Goal: Task Accomplishment & Management: Complete application form

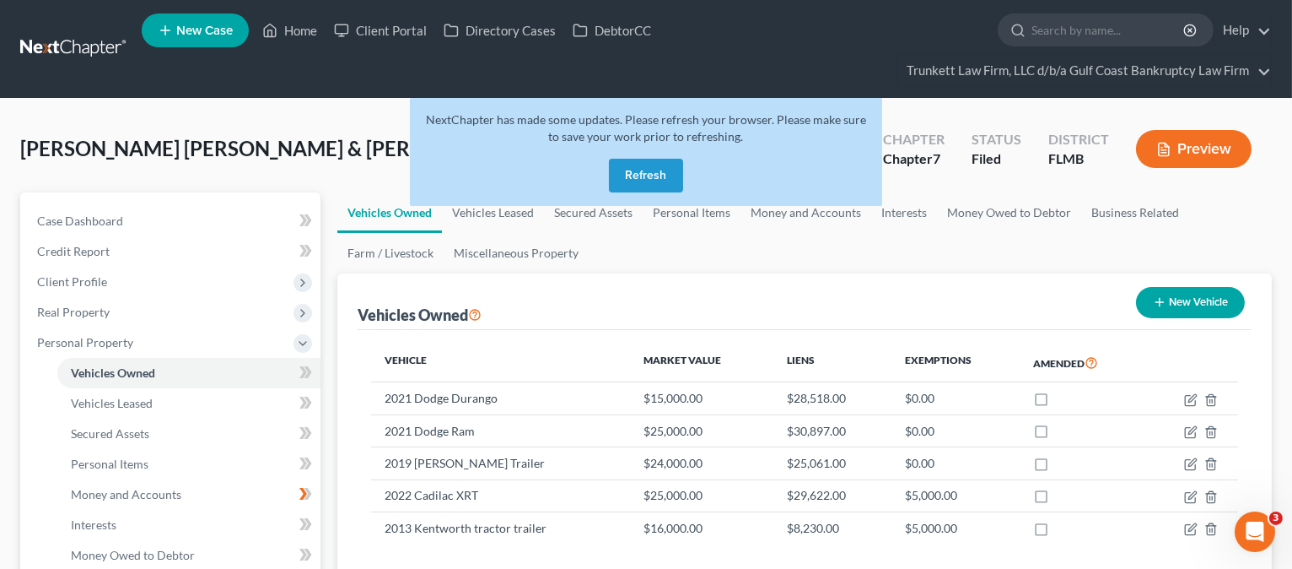
click at [652, 185] on button "Refresh" at bounding box center [646, 176] width 74 height 34
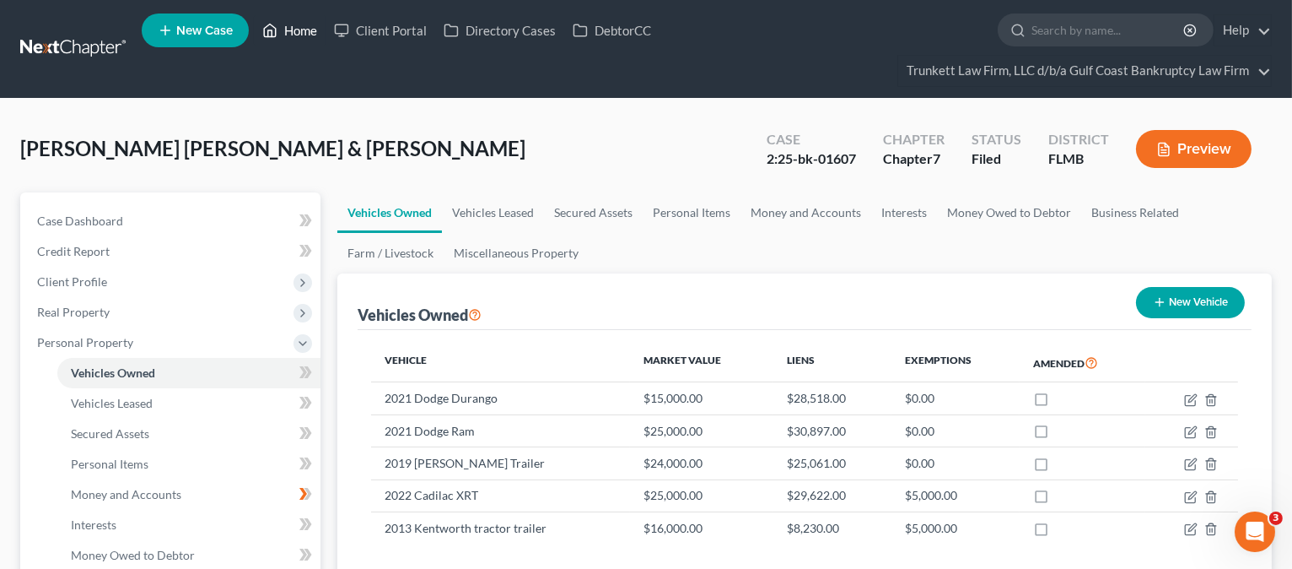
click at [294, 21] on link "Home" at bounding box center [290, 30] width 72 height 30
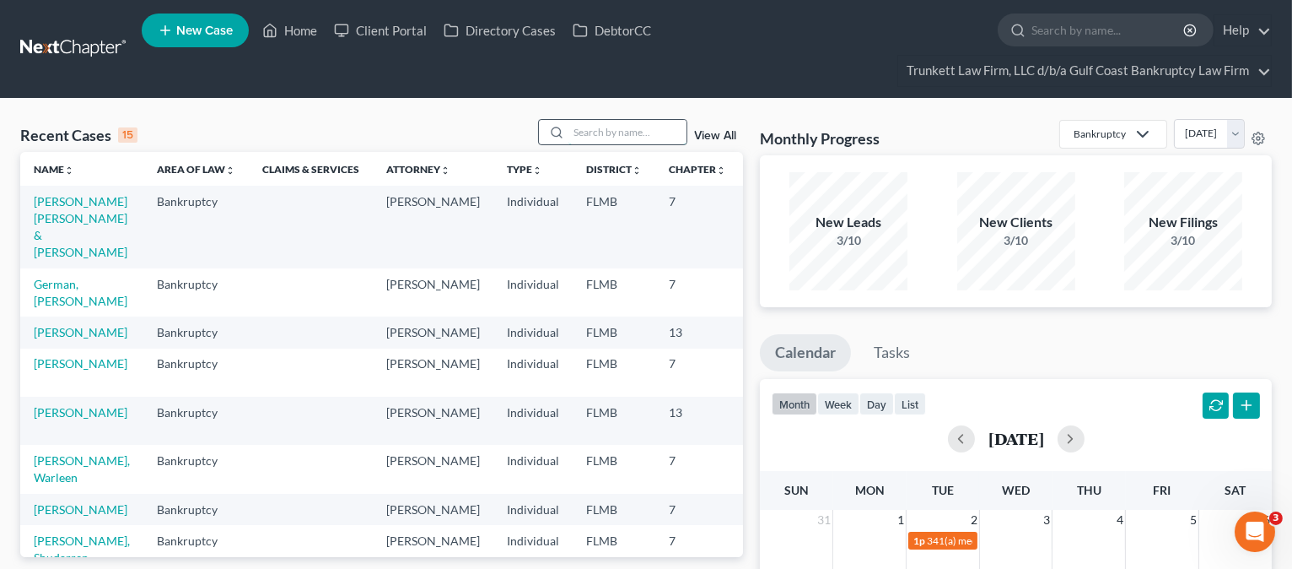
drag, startPoint x: 595, startPoint y: 136, endPoint x: 579, endPoint y: 124, distance: 19.9
click at [595, 135] on input "search" at bounding box center [628, 132] width 118 height 24
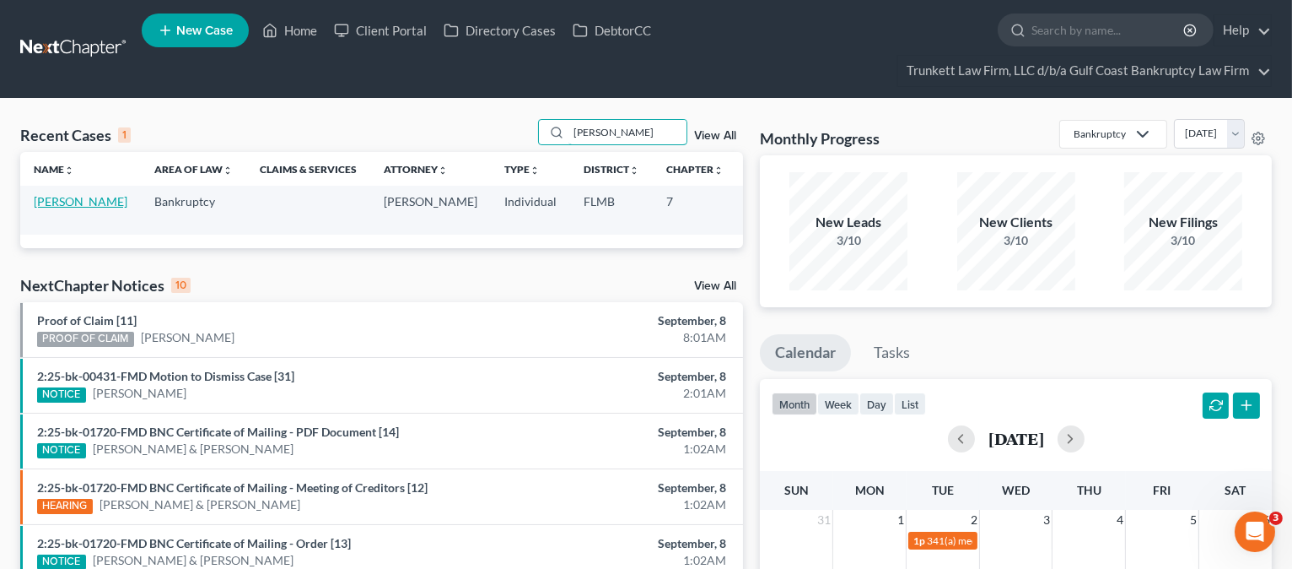
type input "WHITT"
click at [75, 201] on link "Whittenbury, Cynthia" at bounding box center [81, 201] width 94 height 14
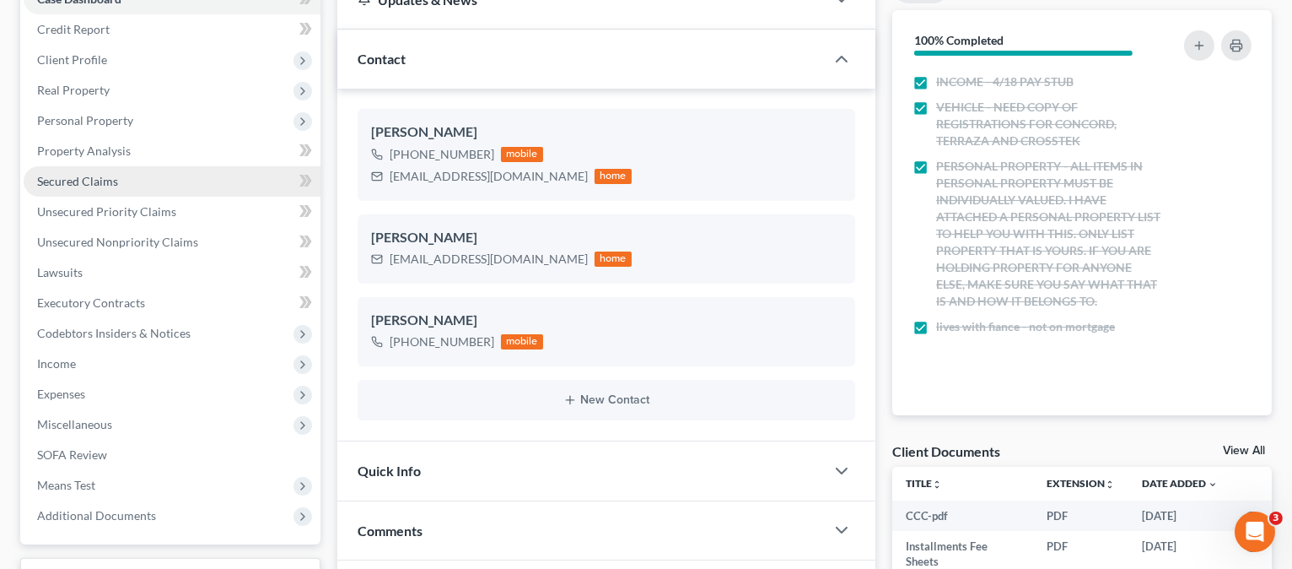
scroll to position [224, 0]
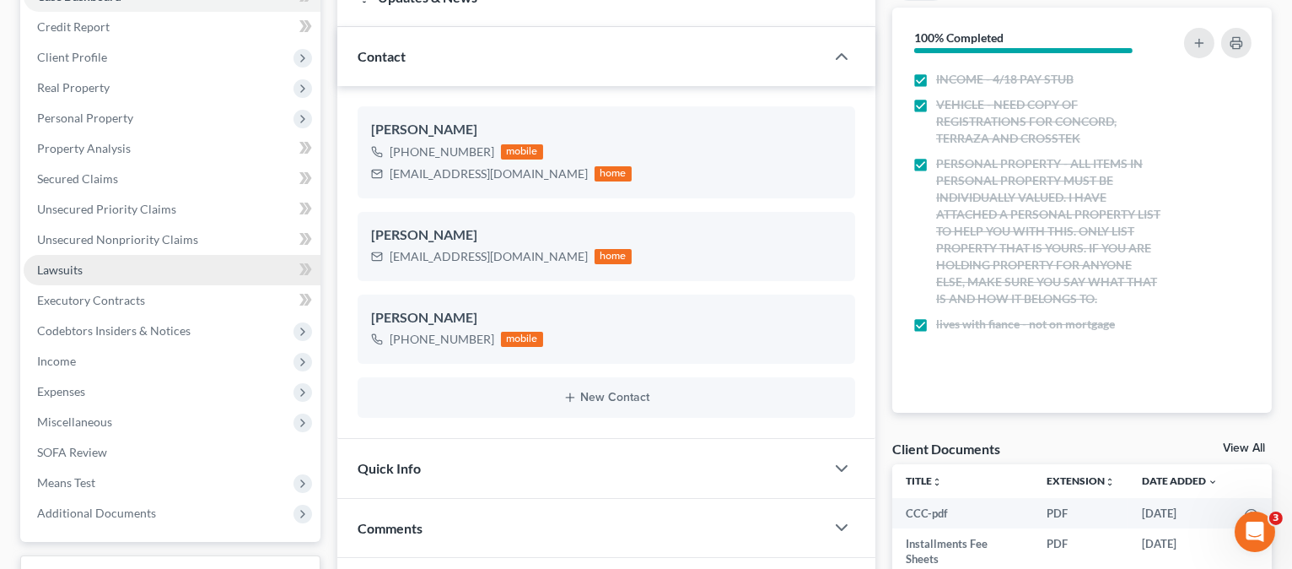
click at [82, 272] on link "Lawsuits" at bounding box center [172, 270] width 297 height 30
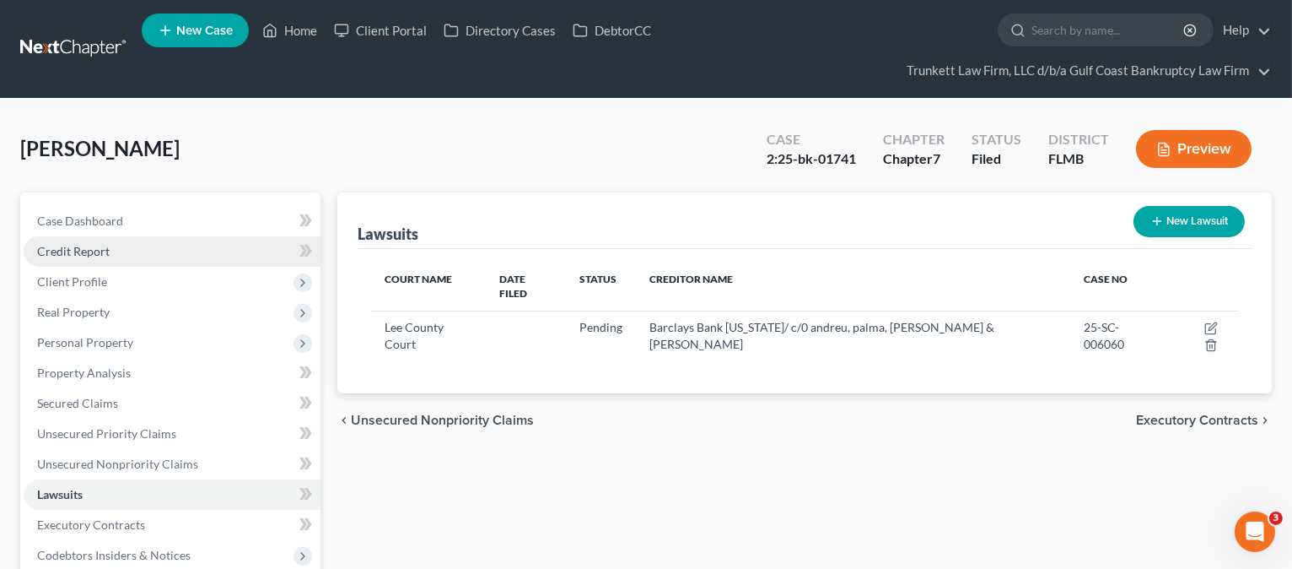
click at [87, 250] on span "Credit Report" at bounding box center [73, 251] width 73 height 14
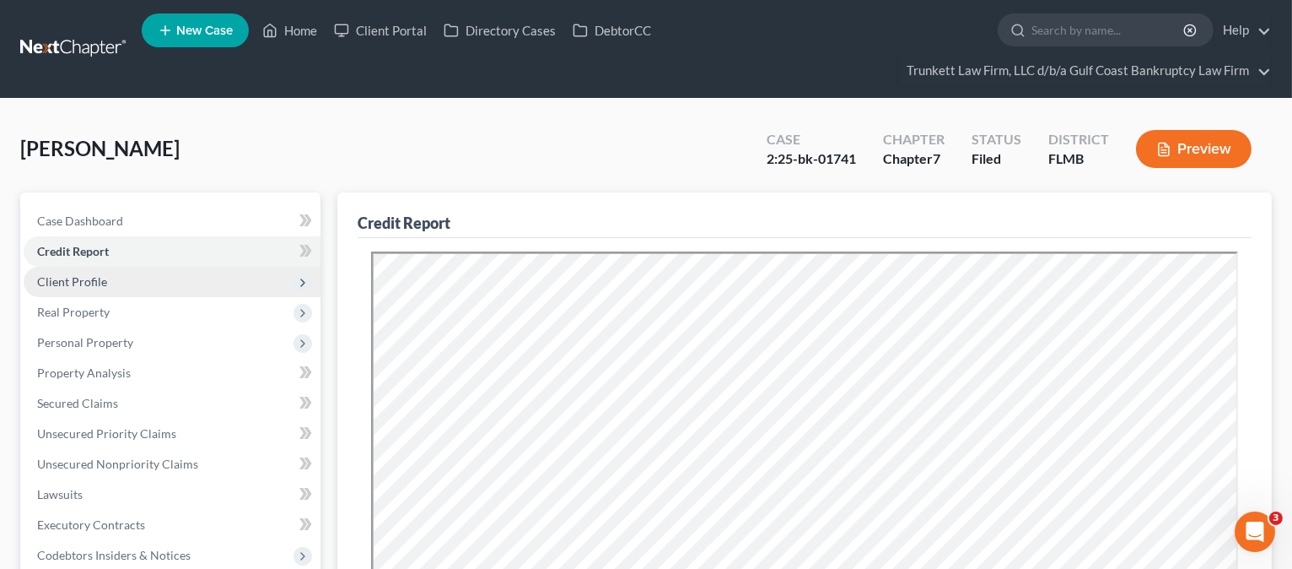
click at [94, 284] on span "Client Profile" at bounding box center [72, 281] width 70 height 14
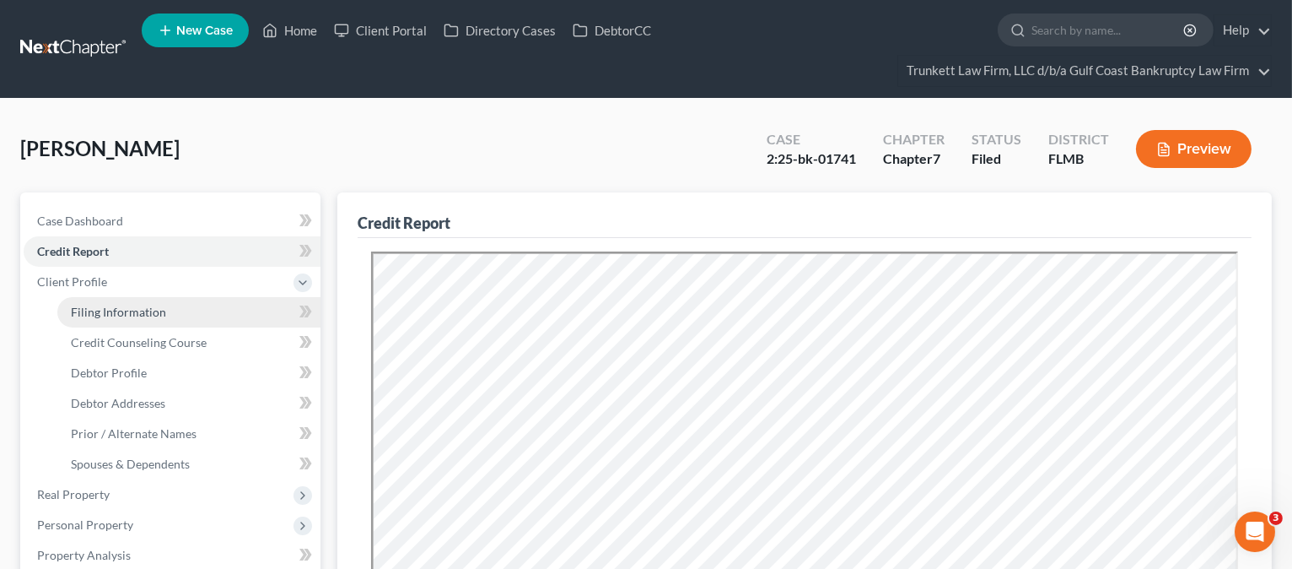
click at [103, 311] on span "Filing Information" at bounding box center [118, 312] width 95 height 14
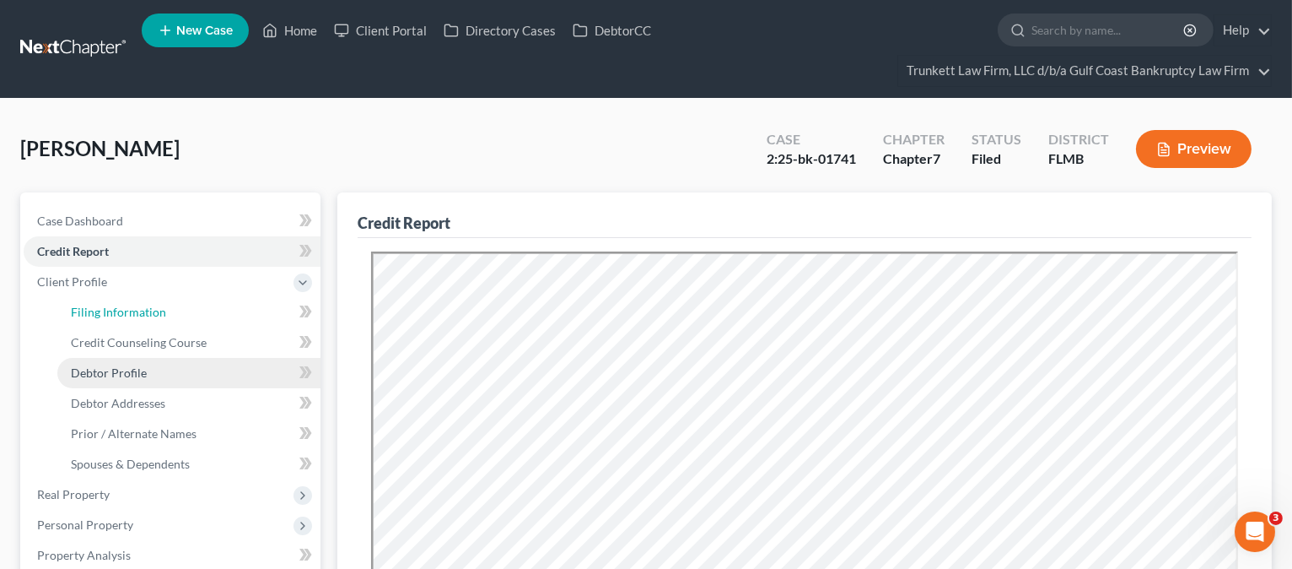
select select "1"
select select "0"
select select "15"
select select "0"
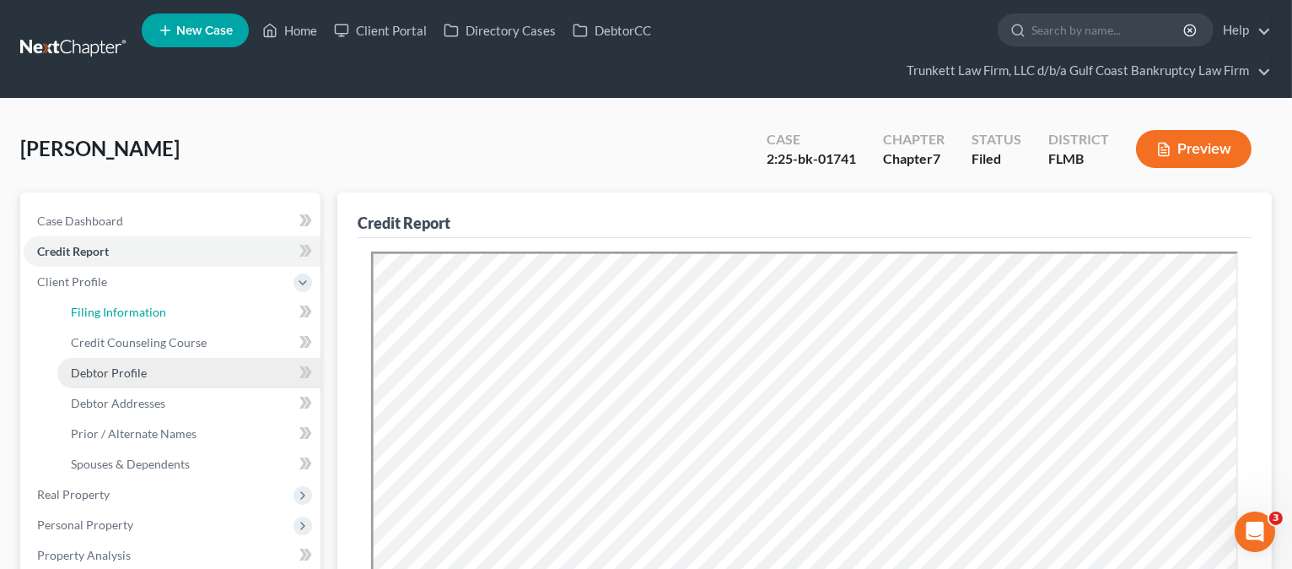
select select "9"
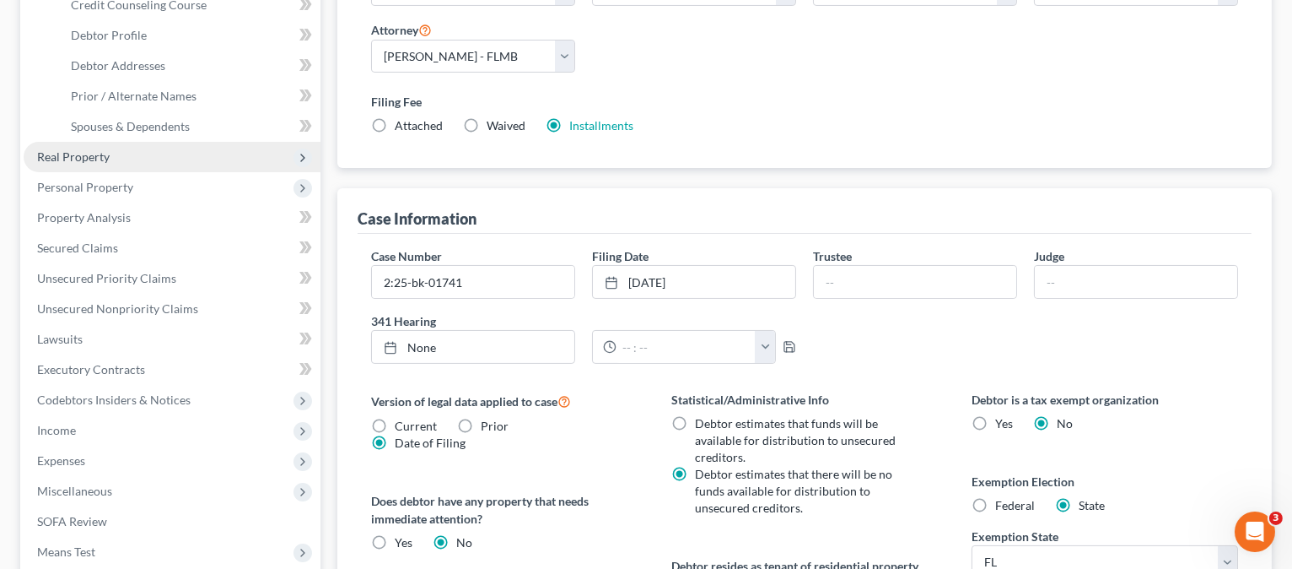
scroll to position [224, 0]
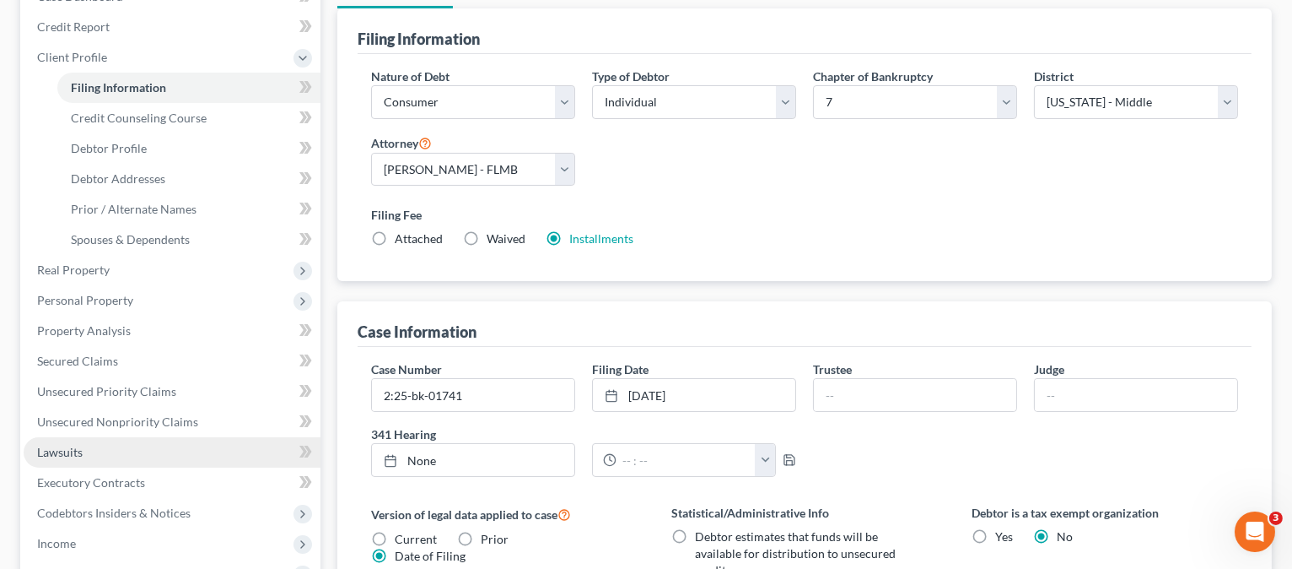
click at [89, 445] on link "Lawsuits" at bounding box center [172, 452] width 297 height 30
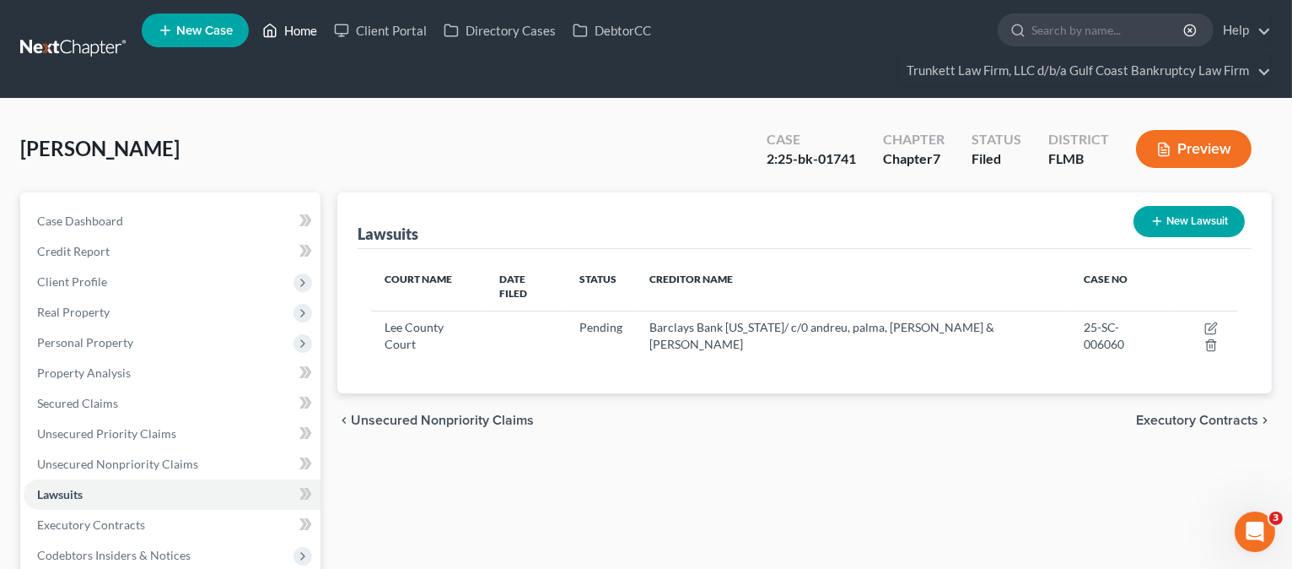
drag, startPoint x: 301, startPoint y: 30, endPoint x: 314, endPoint y: 36, distance: 14.3
click at [302, 30] on link "Home" at bounding box center [290, 30] width 72 height 30
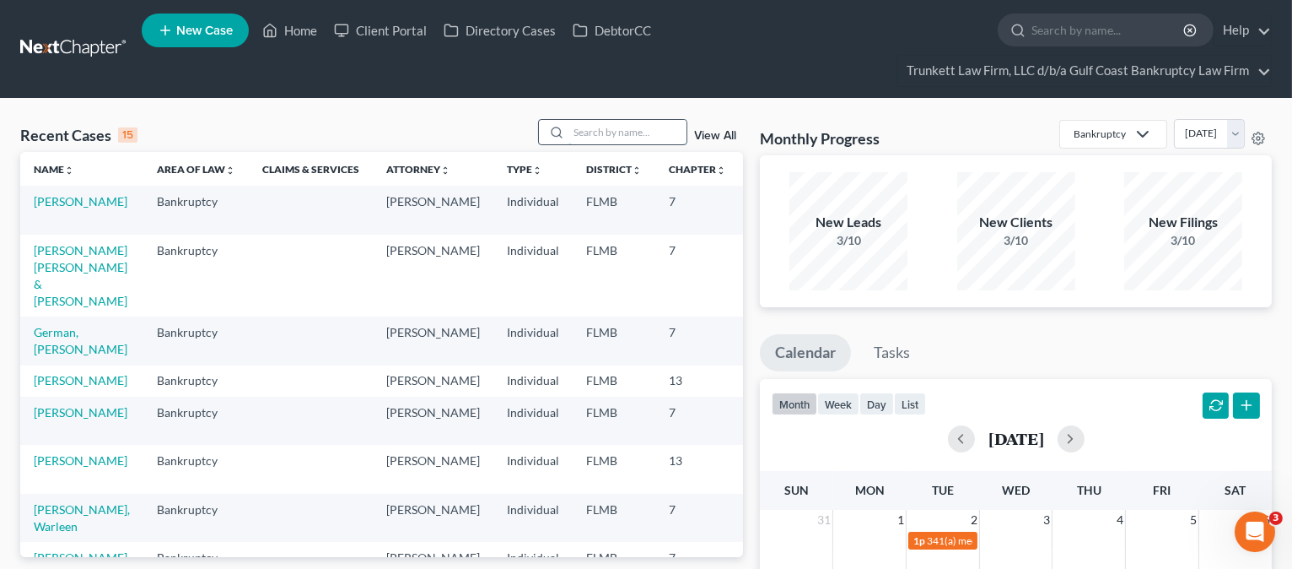
click at [599, 129] on input "search" at bounding box center [628, 132] width 118 height 24
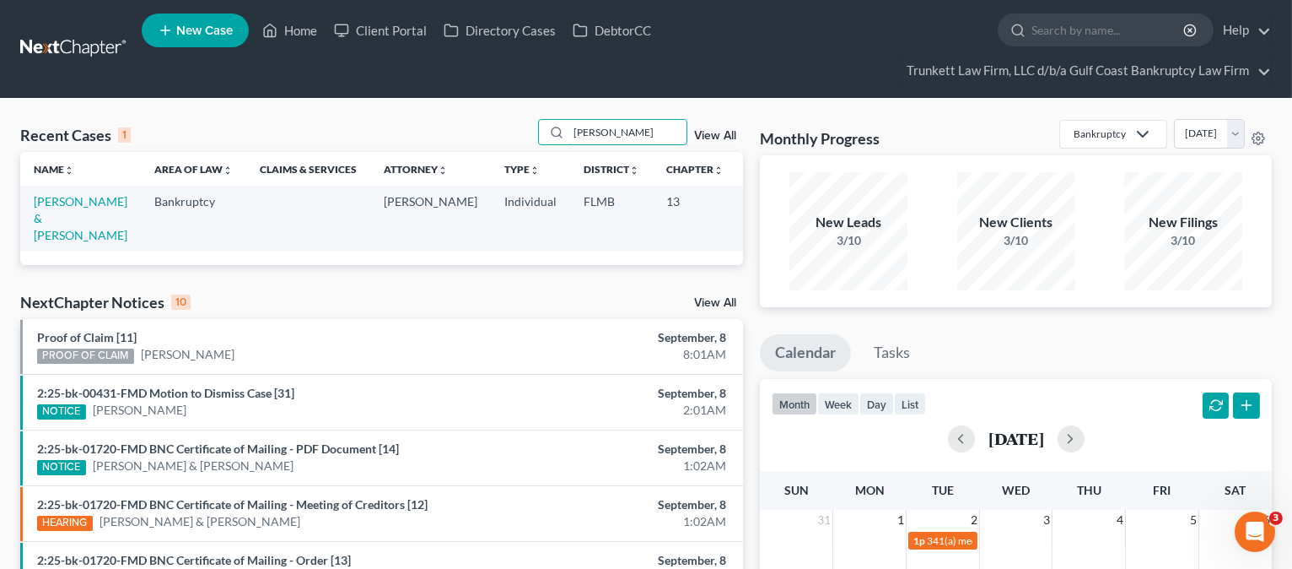
type input "KELL"
click at [43, 231] on link "Kelly, Jessica & Billy" at bounding box center [81, 218] width 94 height 48
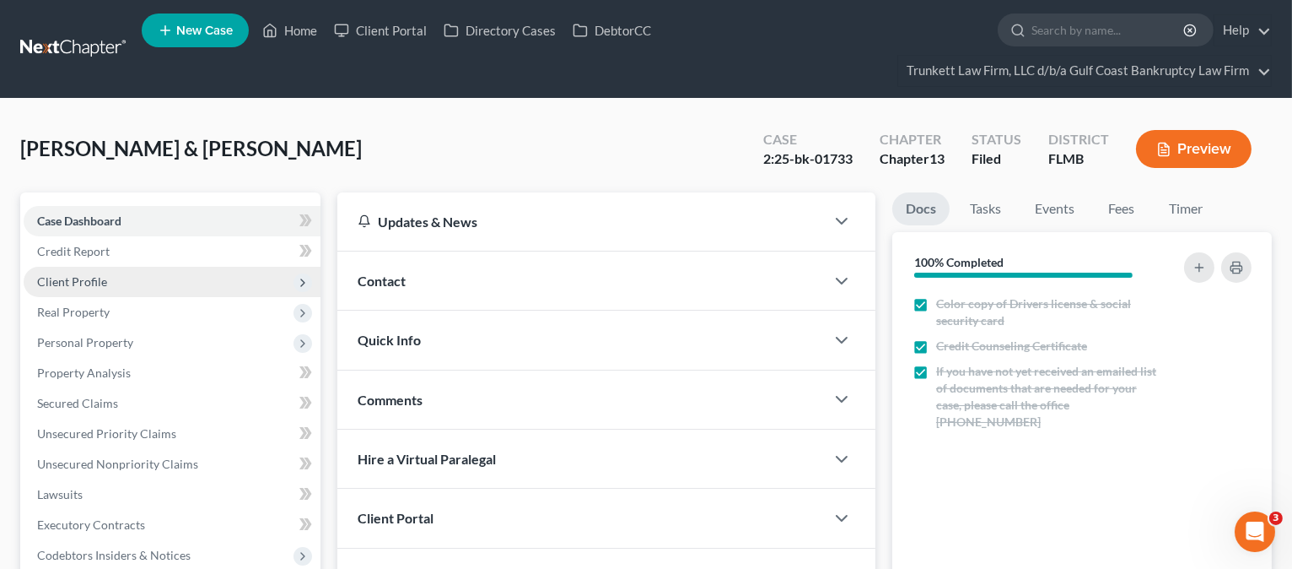
click at [106, 278] on span "Client Profile" at bounding box center [172, 282] width 297 height 30
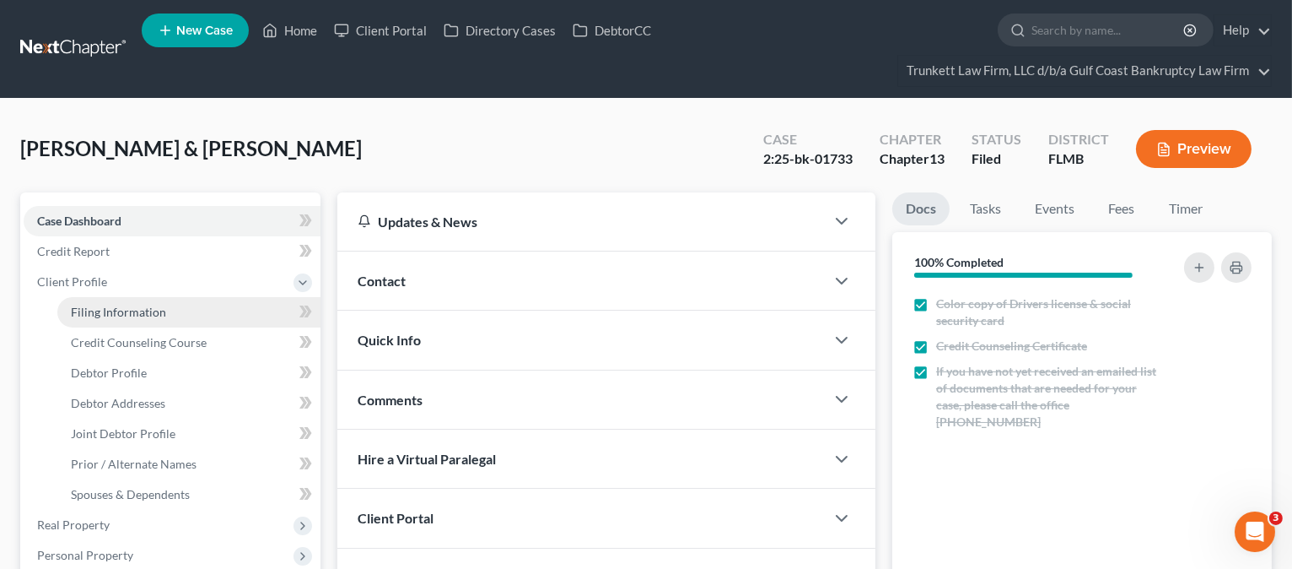
click at [127, 306] on span "Filing Information" at bounding box center [118, 312] width 95 height 14
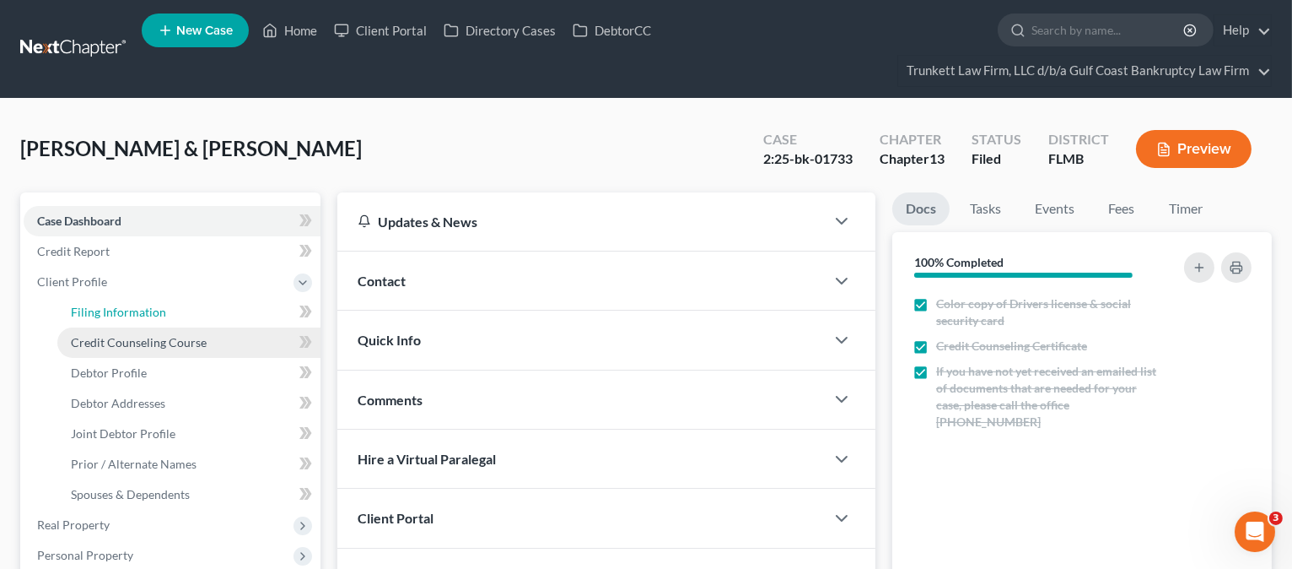
select select "1"
select select "3"
select select "15"
select select "0"
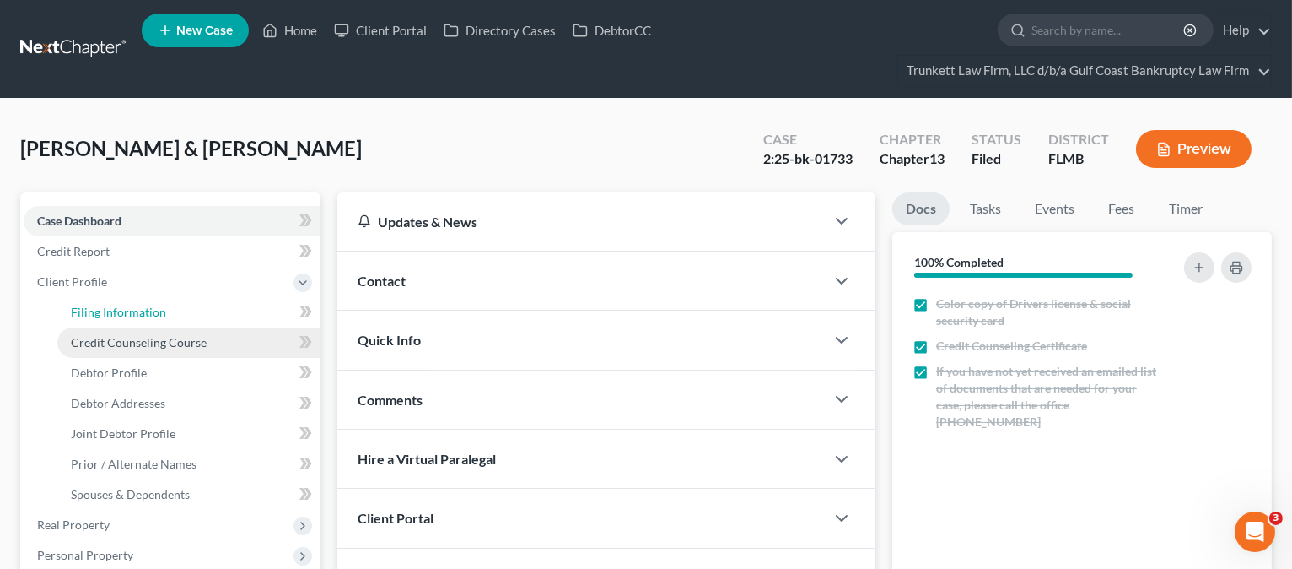
select select "9"
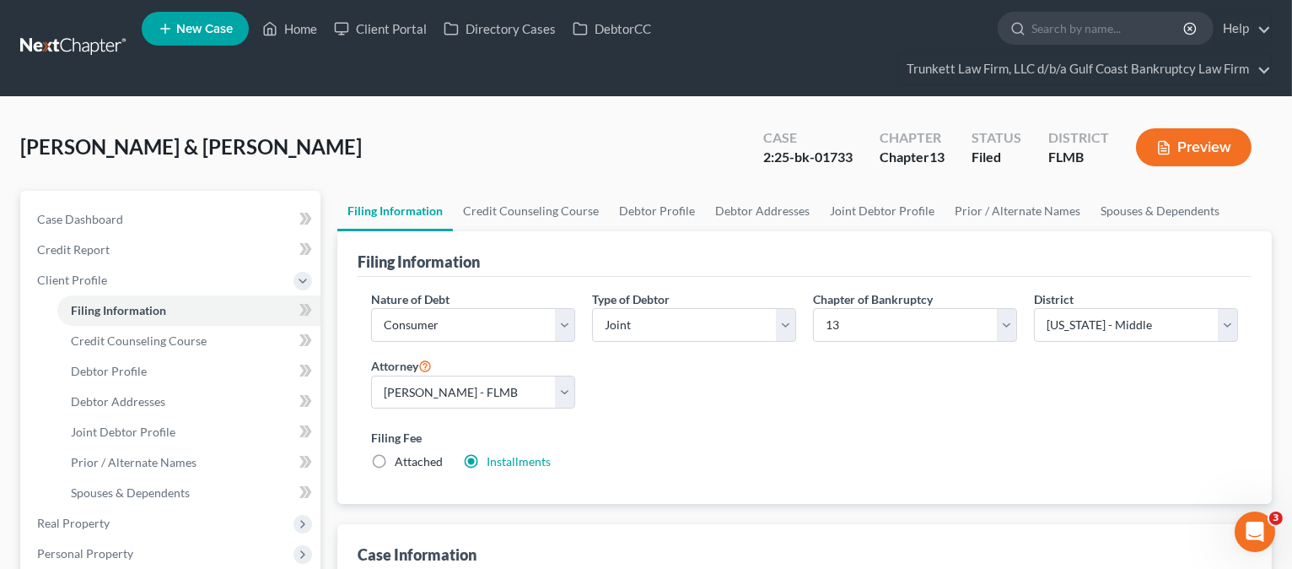
scroll to position [4, 0]
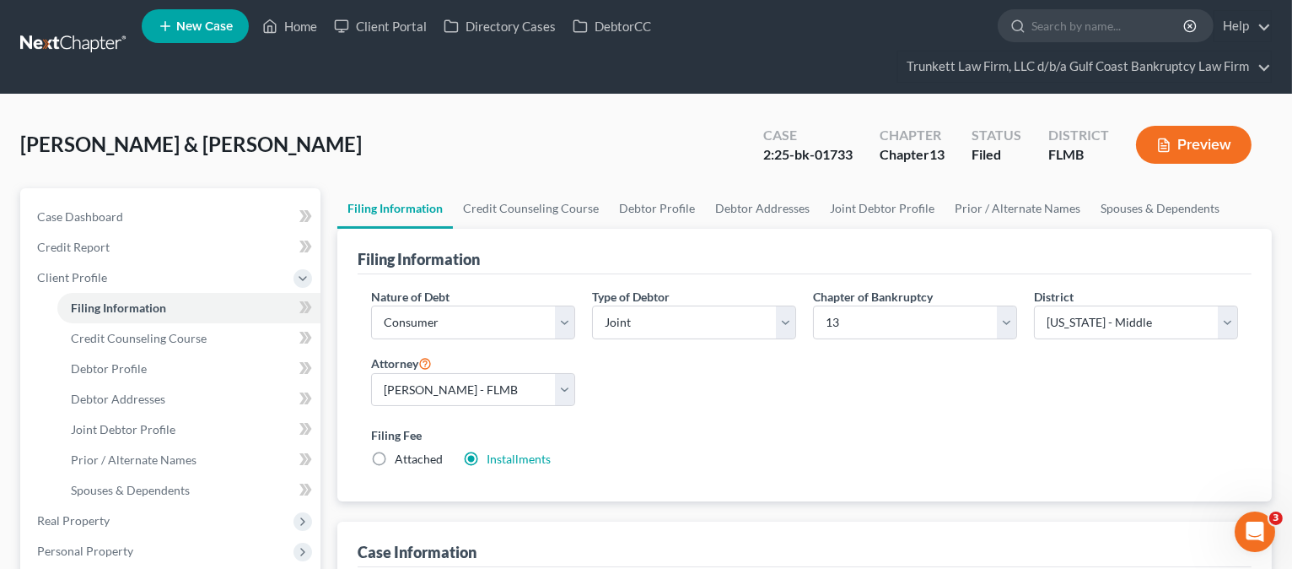
click at [579, 370] on div "Attorney Select Joseph Trunkett - FLMB" at bounding box center [473, 386] width 221 height 67
click at [116, 367] on span "Debtor Profile" at bounding box center [109, 368] width 76 height 14
select select "1"
